Goal: Obtain resource: Download file/media

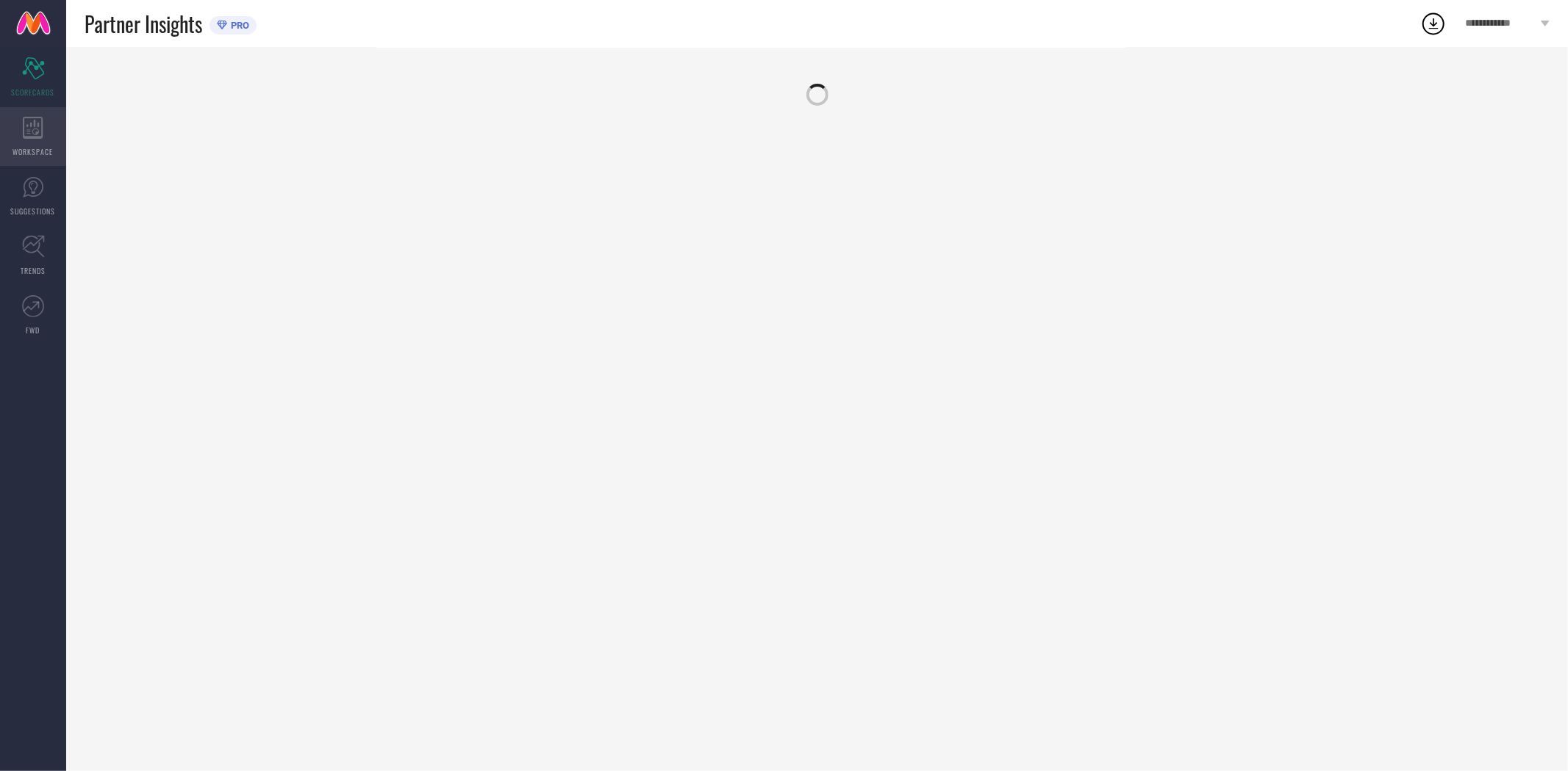
click at [33, 126] on icon at bounding box center [33, 128] width 21 height 22
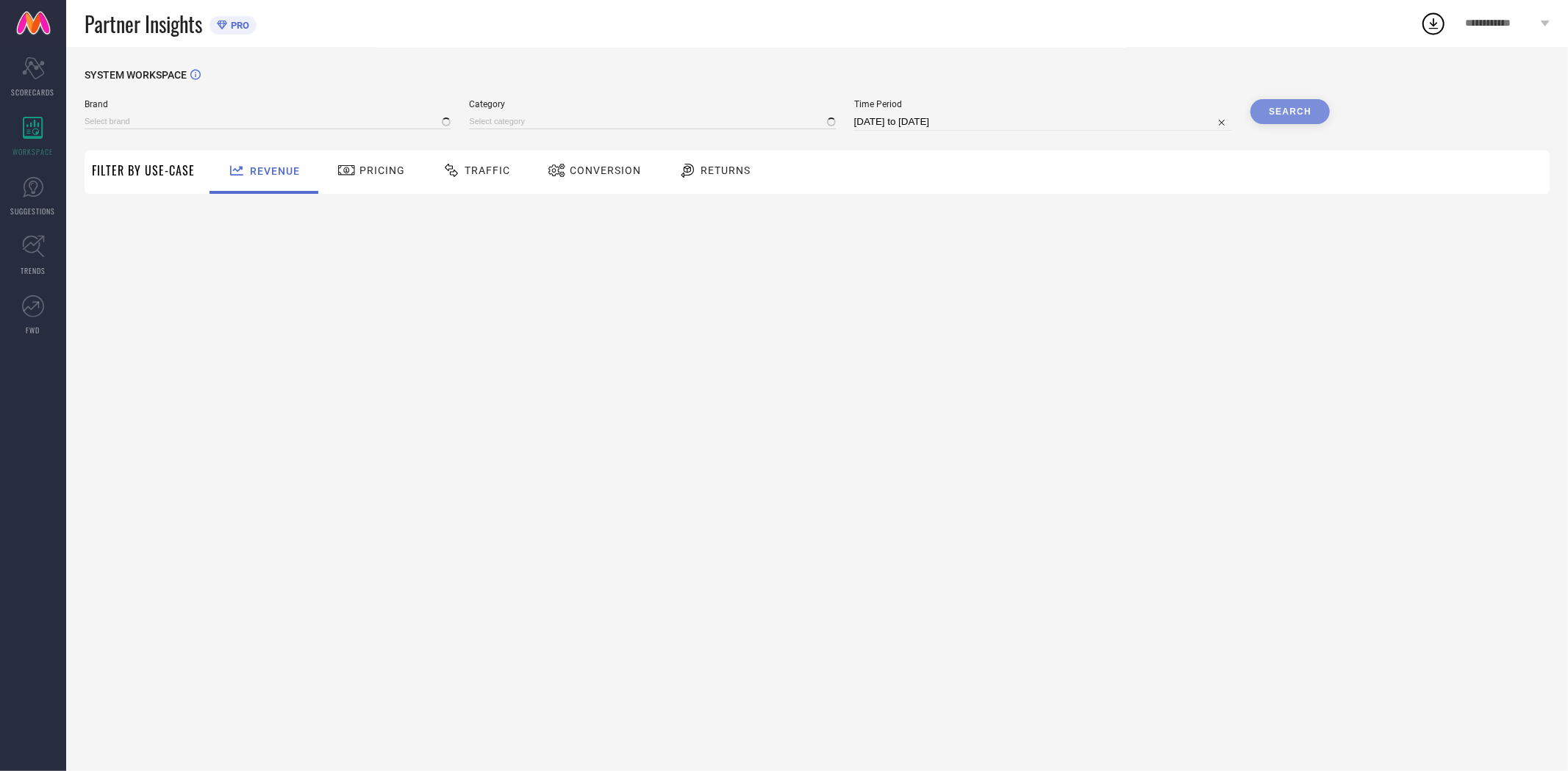
click at [581, 175] on span "Conversion" at bounding box center [605, 170] width 71 height 11
type input "EXTRA LOVE BY LIBAS"
type input "All"
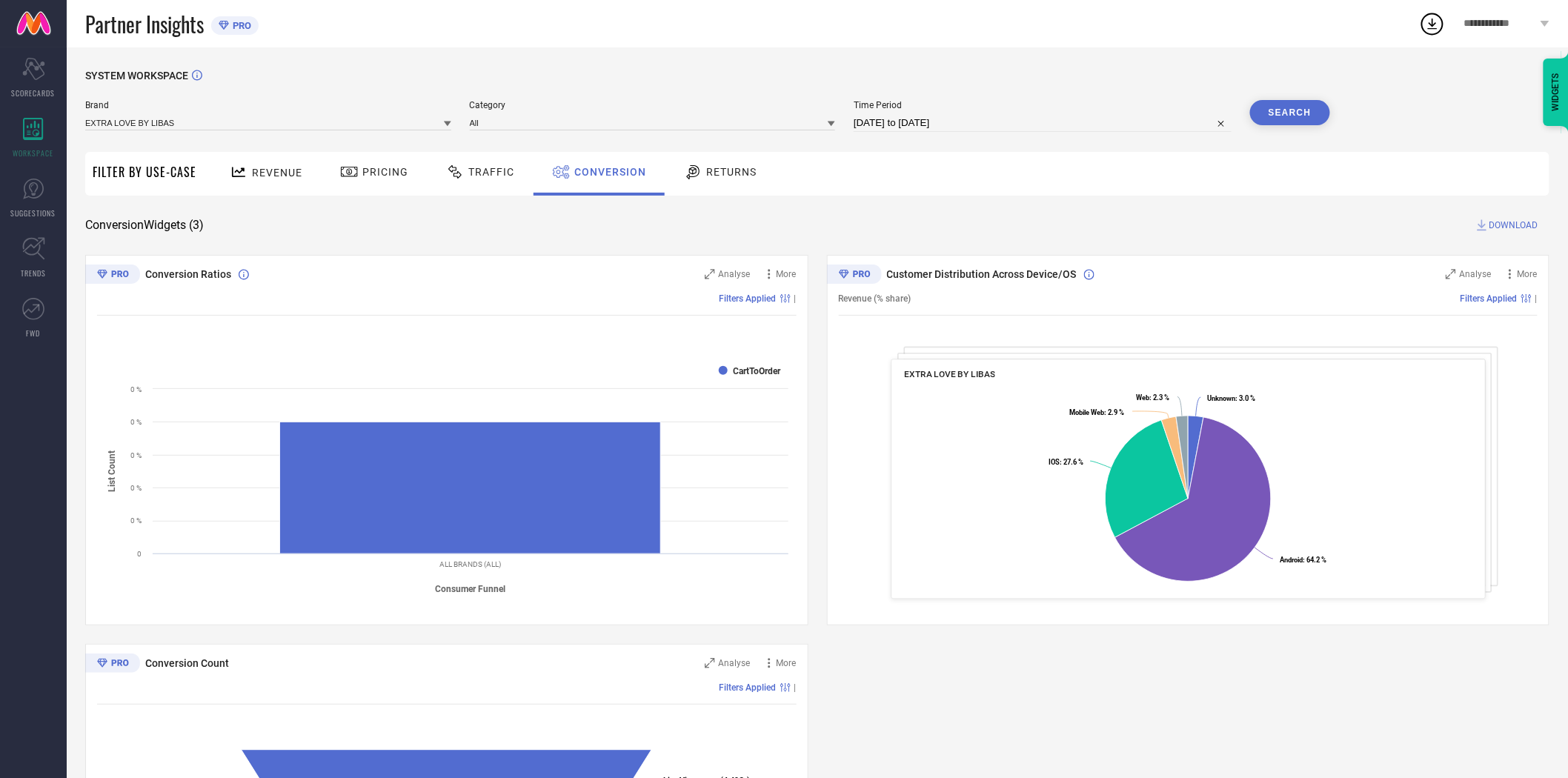
select select "7"
select select "2025"
select select "8"
select select "2025"
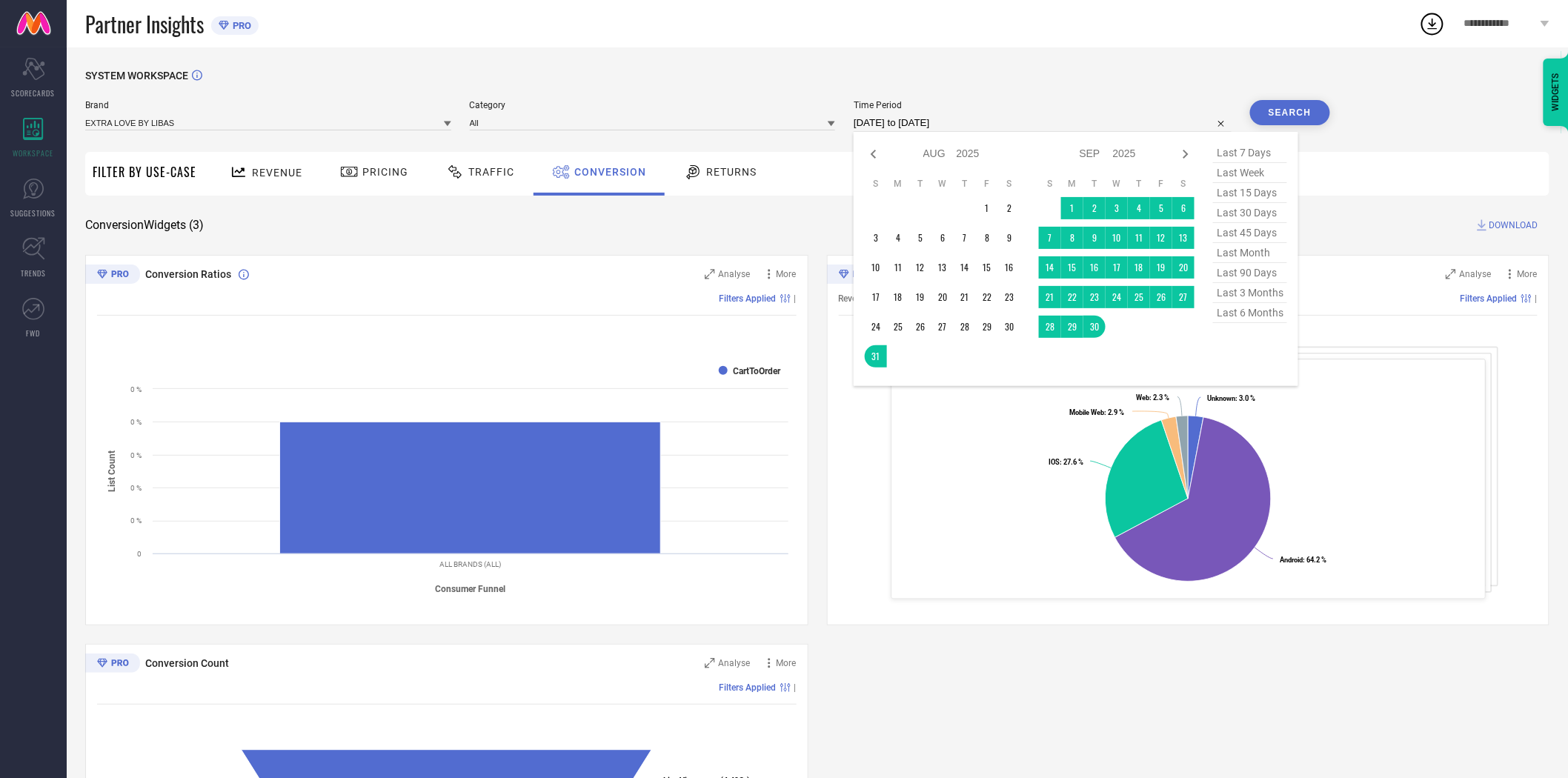
click at [952, 119] on input "[DATE] to [DATE]" at bounding box center [1042, 123] width 378 height 18
click at [1181, 295] on td "27" at bounding box center [1183, 297] width 22 height 22
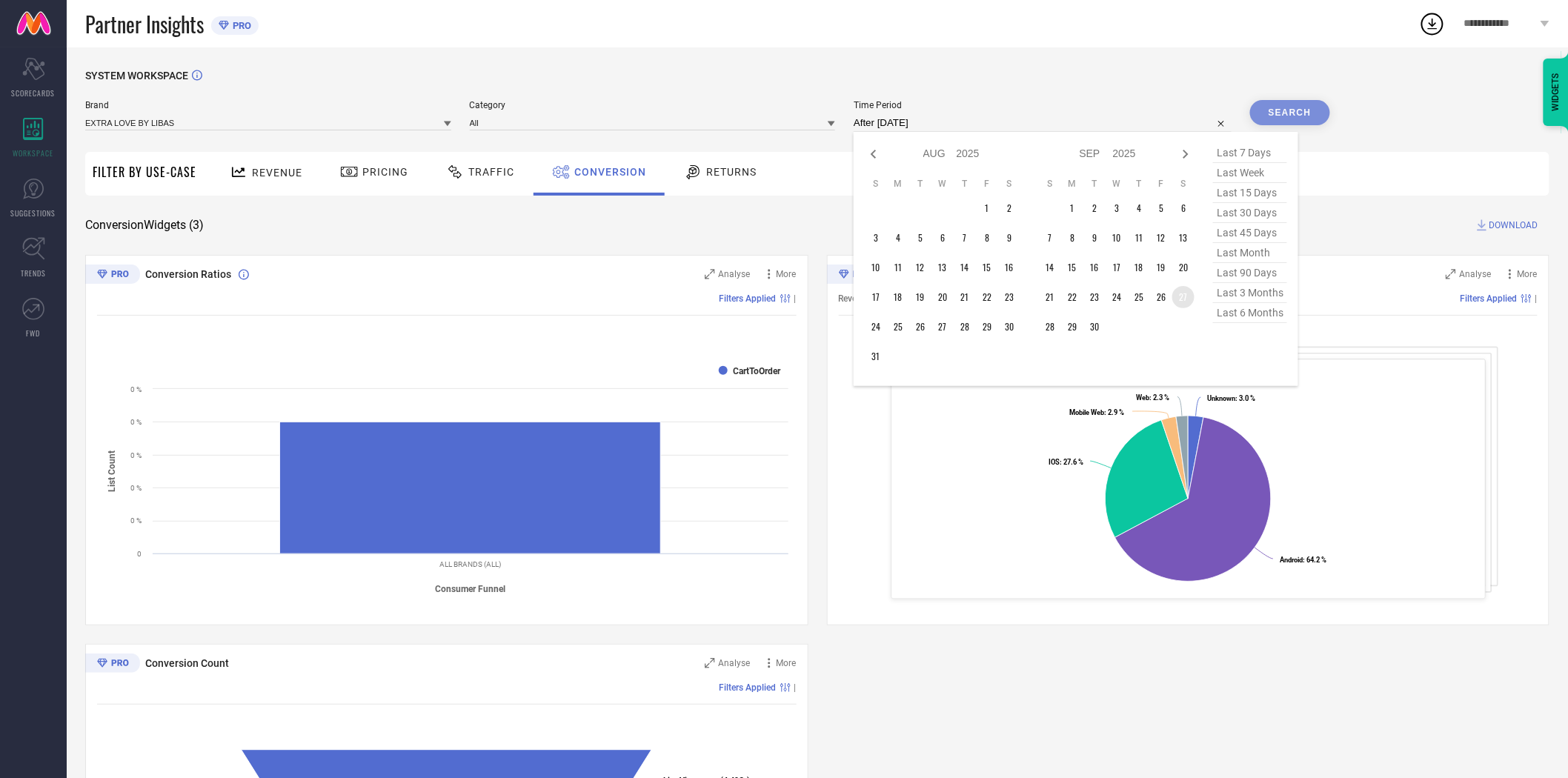
type input "[DATE] to [DATE]"
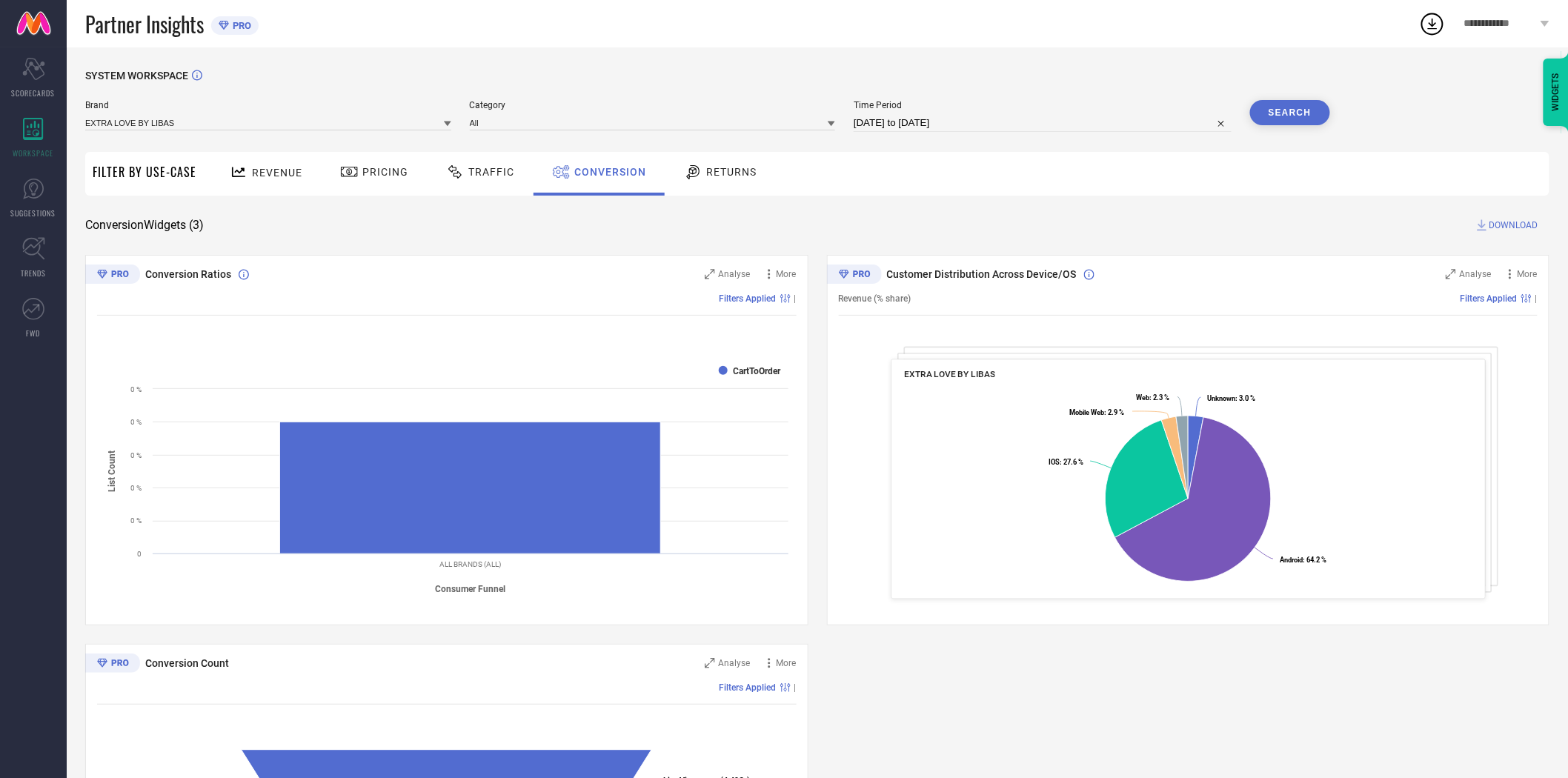
drag, startPoint x: 1167, startPoint y: 246, endPoint x: 1274, endPoint y: 123, distance: 163.0
click at [1171, 239] on div "SYSTEM WORKSPACE Brand EXTRA LOVE BY LIBAS Category All Time Period [DATE] to […" at bounding box center [817, 542] width 1465 height 945
click at [1280, 115] on button "Search" at bounding box center [1290, 113] width 80 height 25
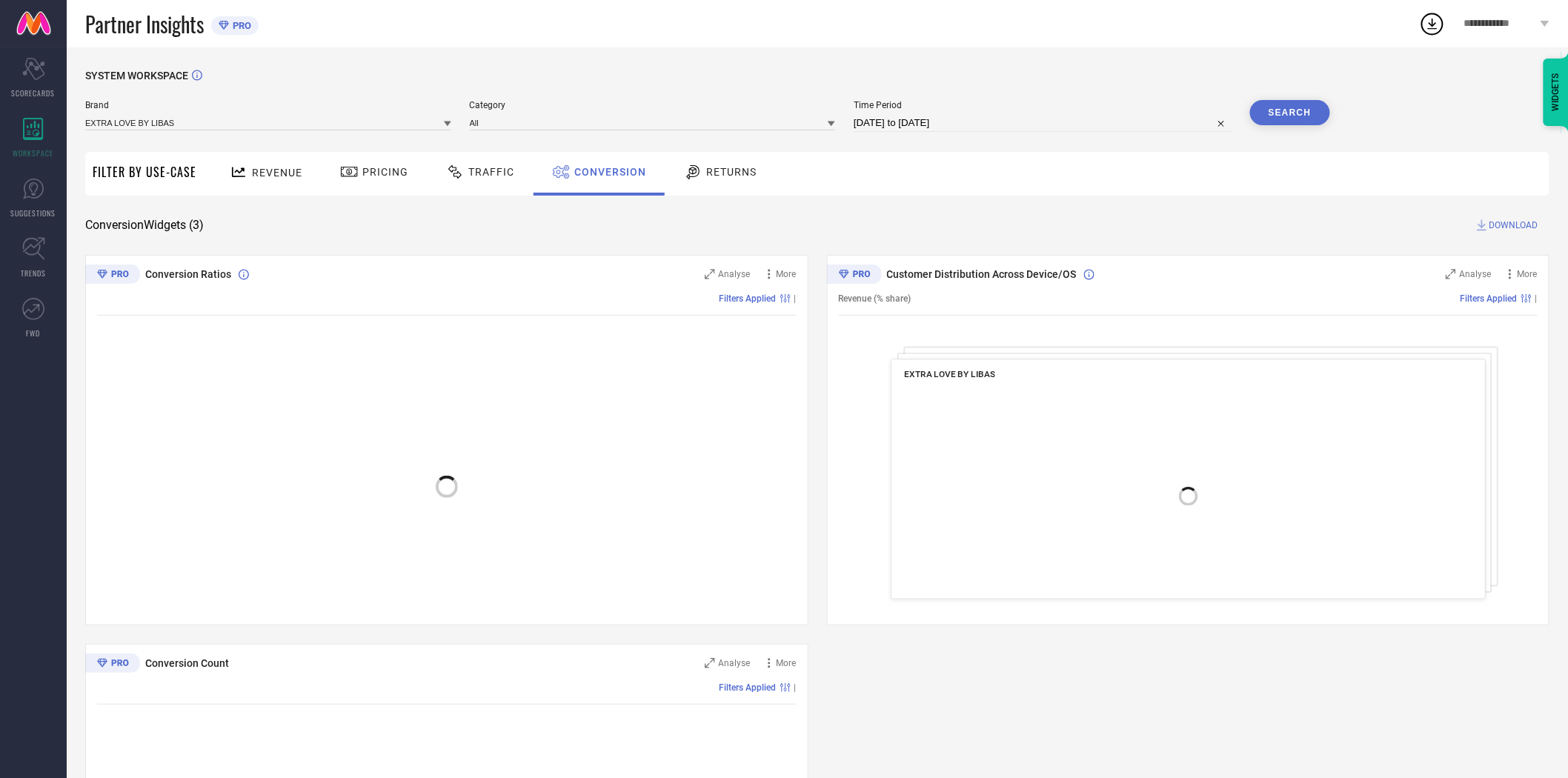
click at [1515, 222] on span "DOWNLOAD" at bounding box center [1514, 225] width 49 height 15
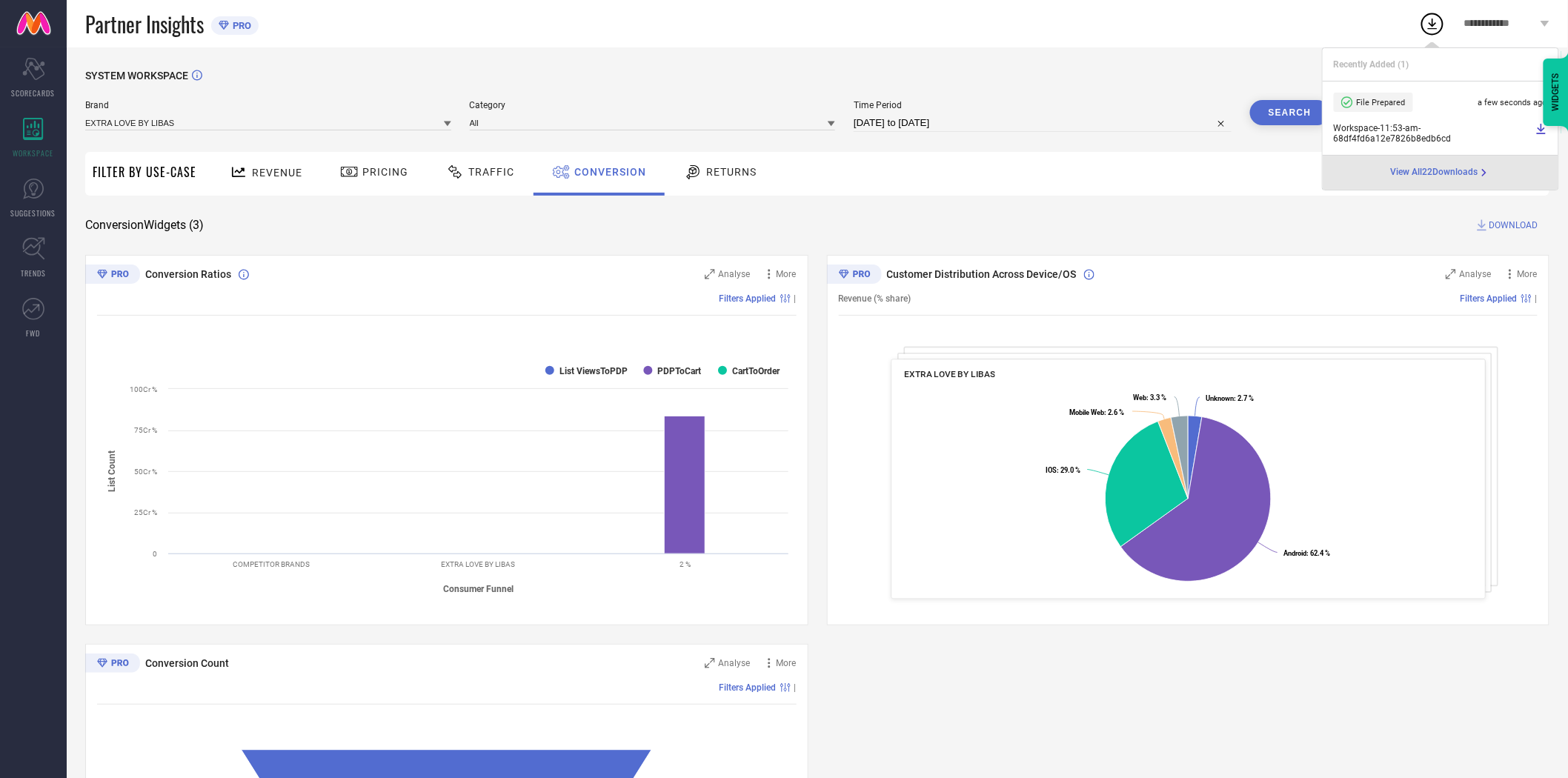
drag, startPoint x: 1088, startPoint y: 72, endPoint x: 1158, endPoint y: 60, distance: 71.0
click at [1088, 72] on div "SYSTEM WORKSPACE" at bounding box center [817, 85] width 1465 height 31
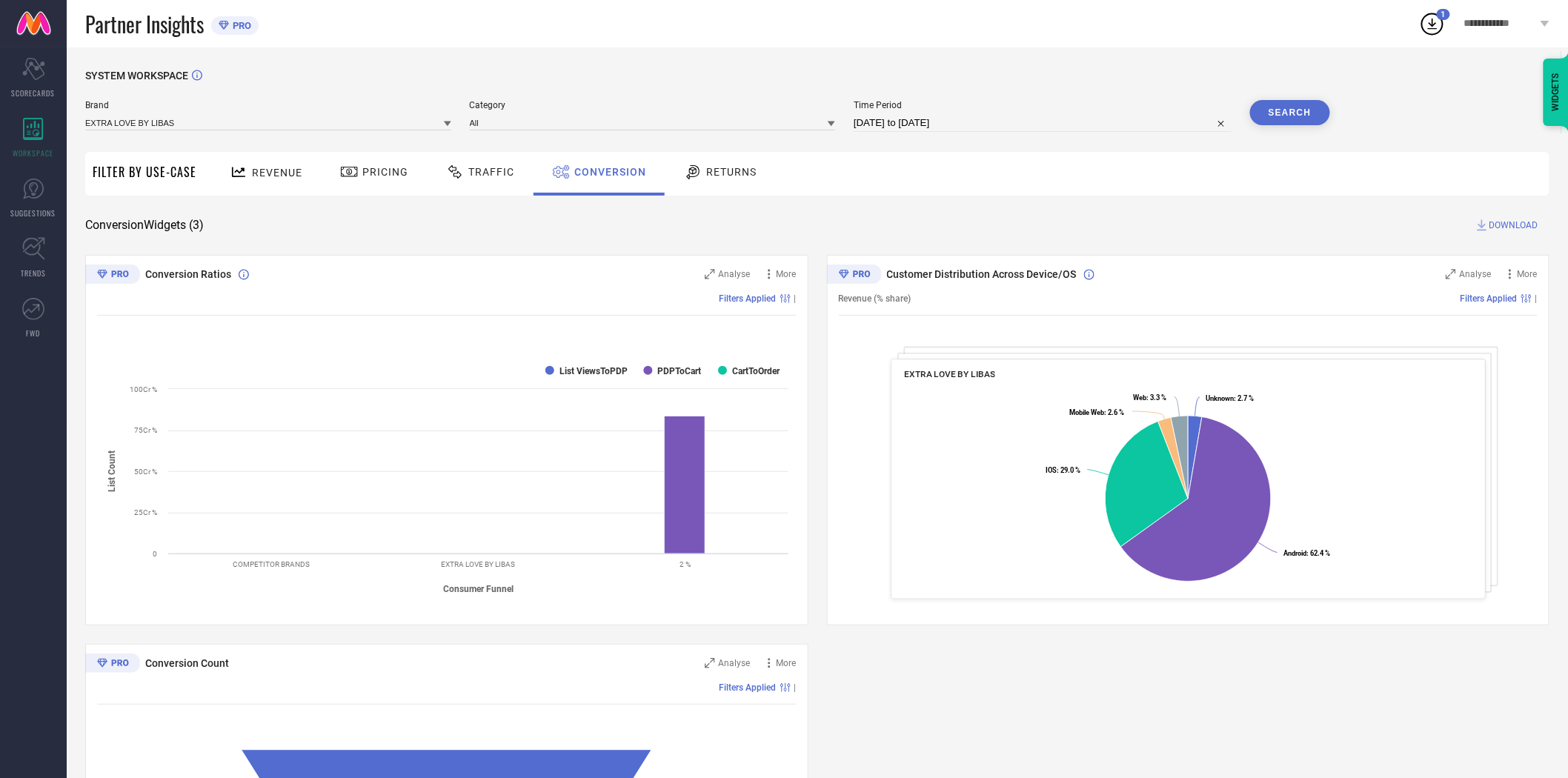
click at [1041, 63] on div "SYSTEM WORKSPACE Brand EXTRA LOVE BY LIBAS Category All Time Period [DATE] to […" at bounding box center [817, 542] width 1501 height 990
